Goal: Information Seeking & Learning: Find specific fact

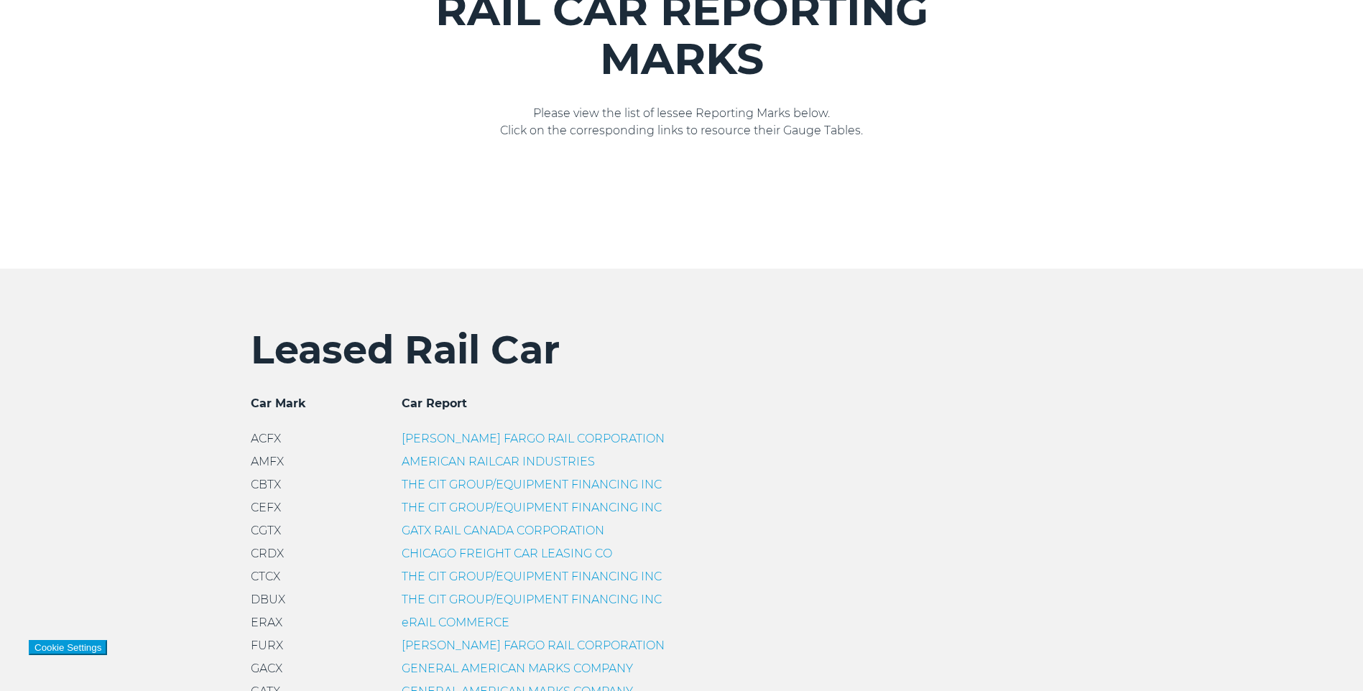
scroll to position [215, 0]
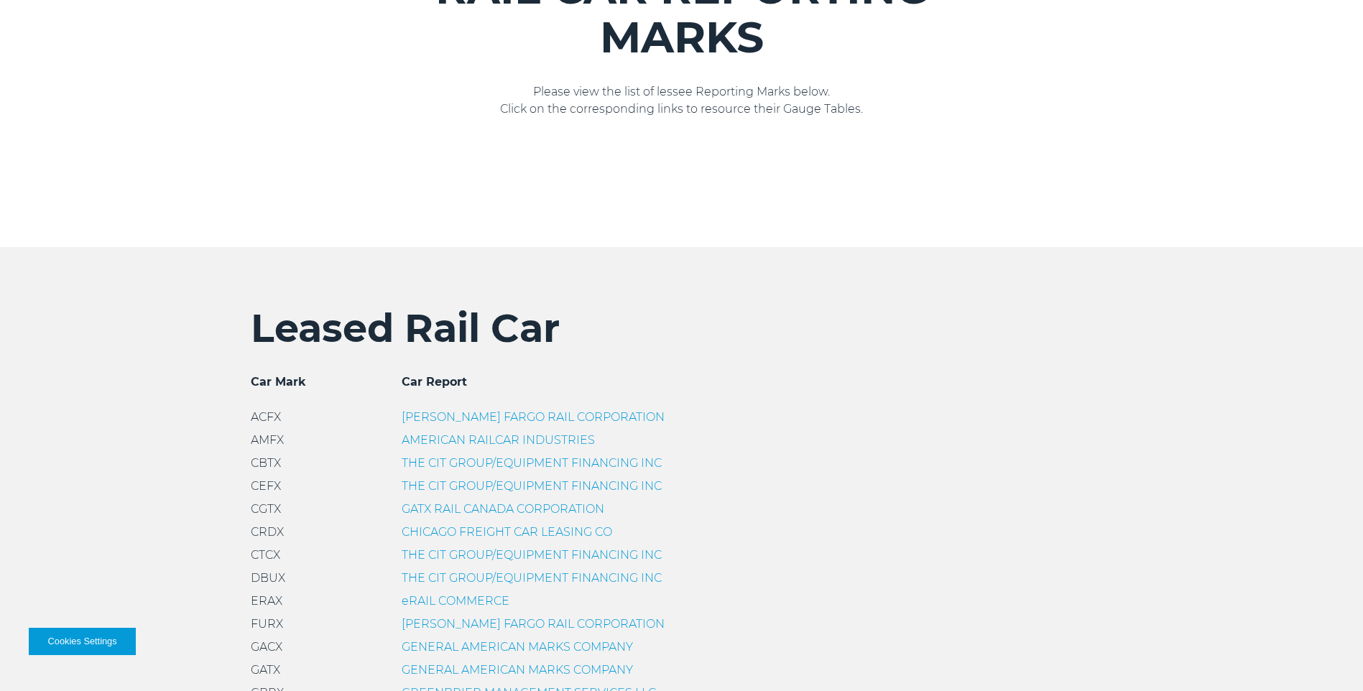
click at [419, 465] on link "THE CIT GROUP/EQUIPMENT FINANCING INC" at bounding box center [532, 463] width 260 height 14
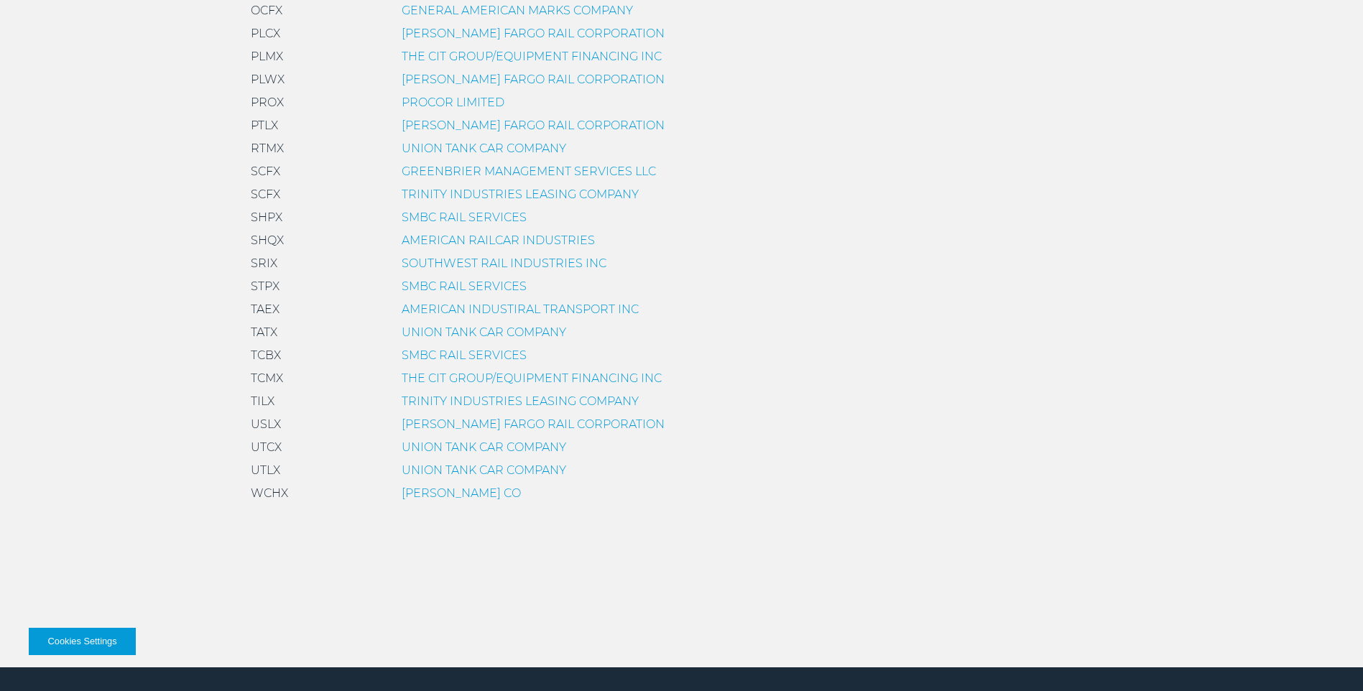
scroll to position [1057, 0]
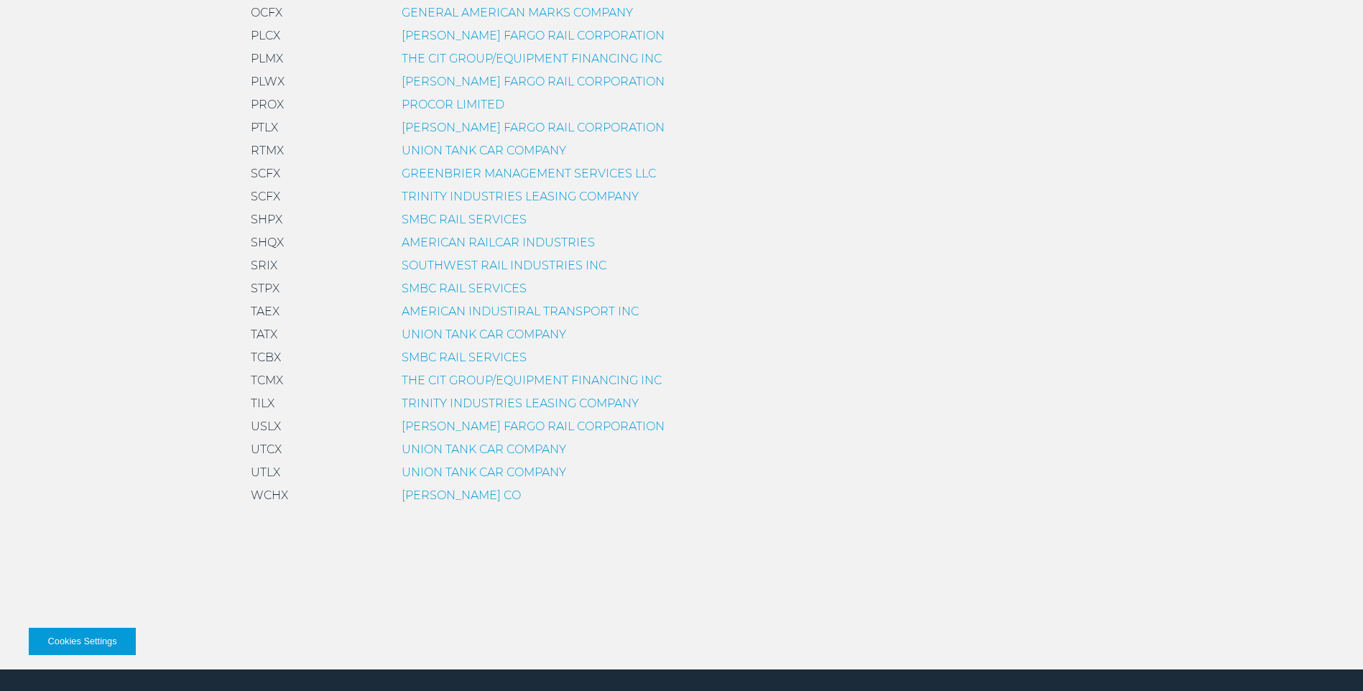
click at [410, 402] on link "TRINITY INDUSTRIES LEASING COMPANY" at bounding box center [520, 403] width 237 height 14
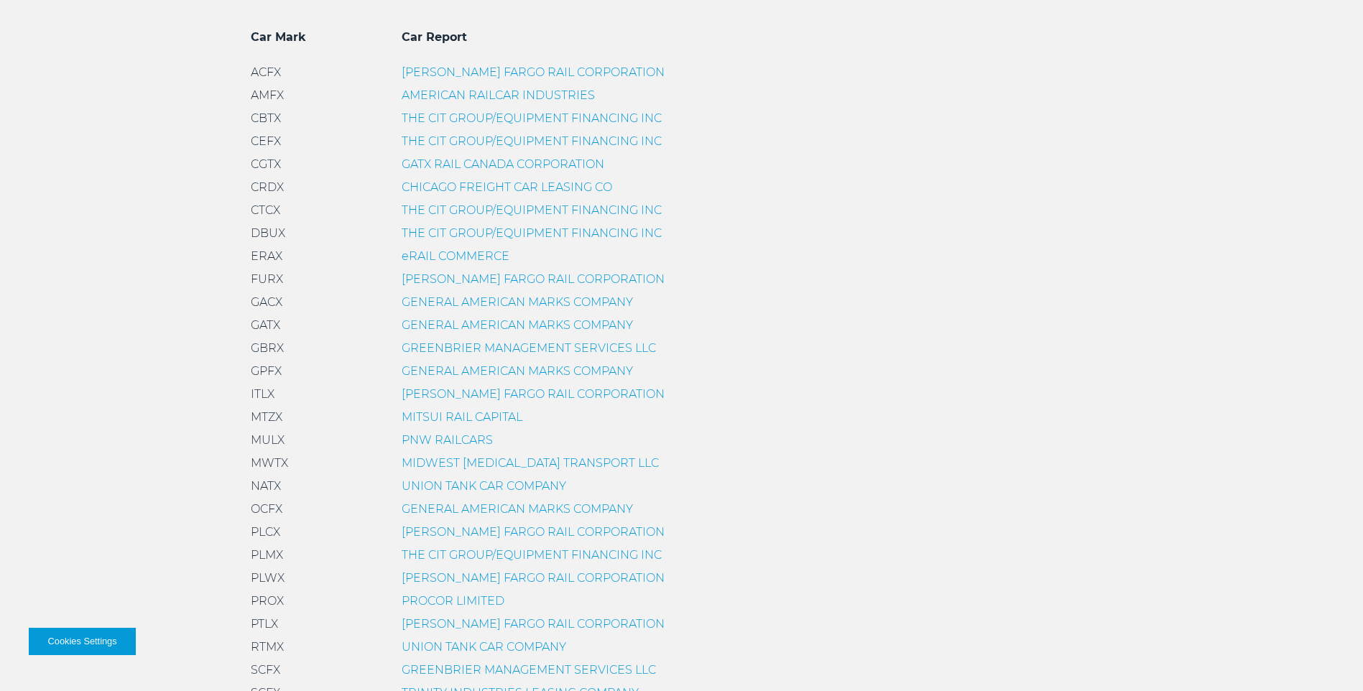
scroll to position [718, 0]
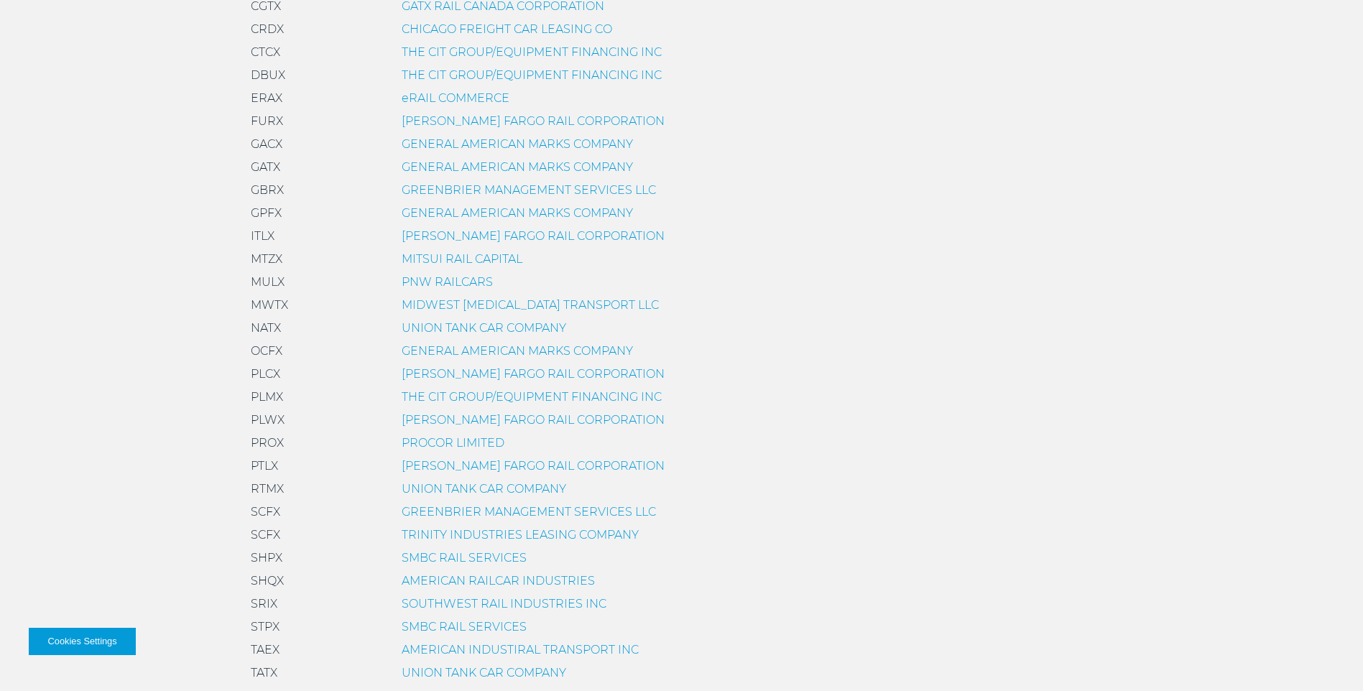
click at [439, 441] on link "PROCOR LIMITED" at bounding box center [453, 443] width 103 height 14
